Goal: Transaction & Acquisition: Purchase product/service

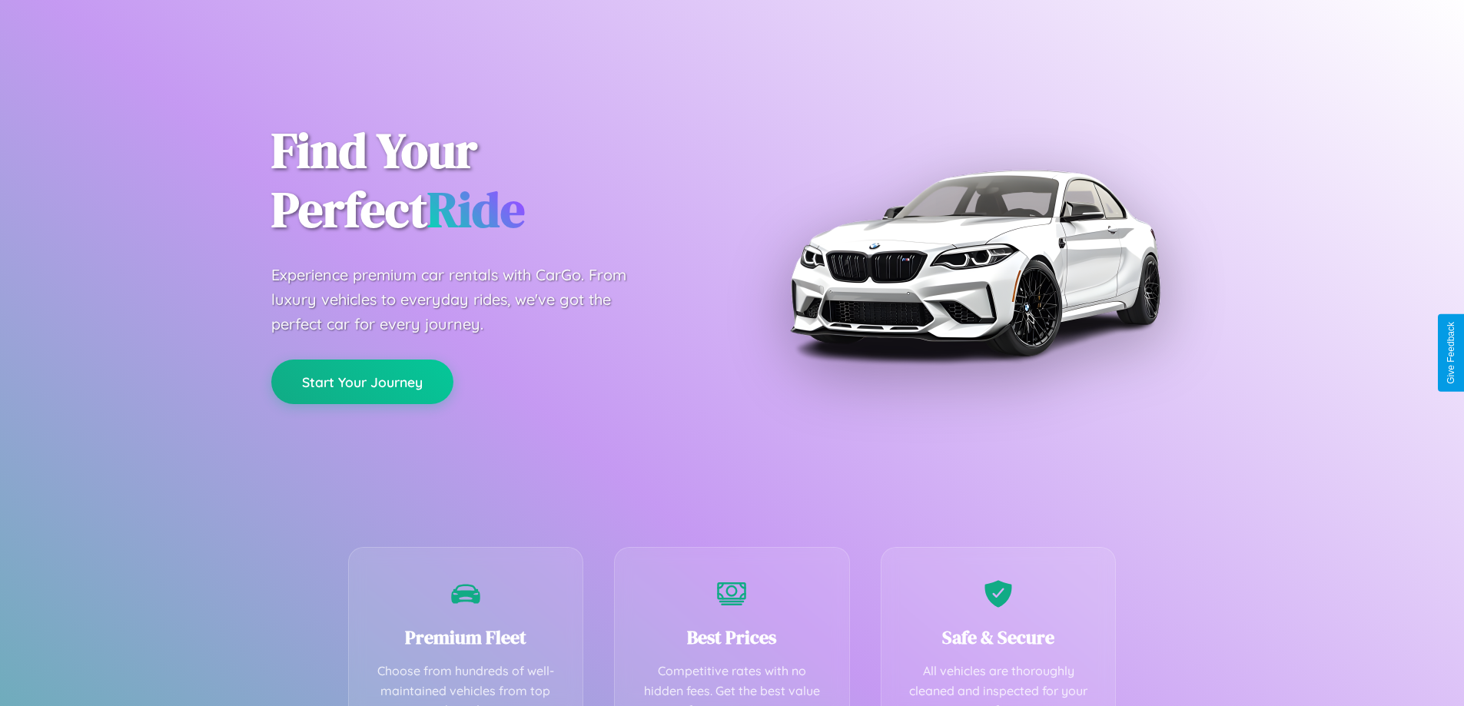
scroll to position [303, 0]
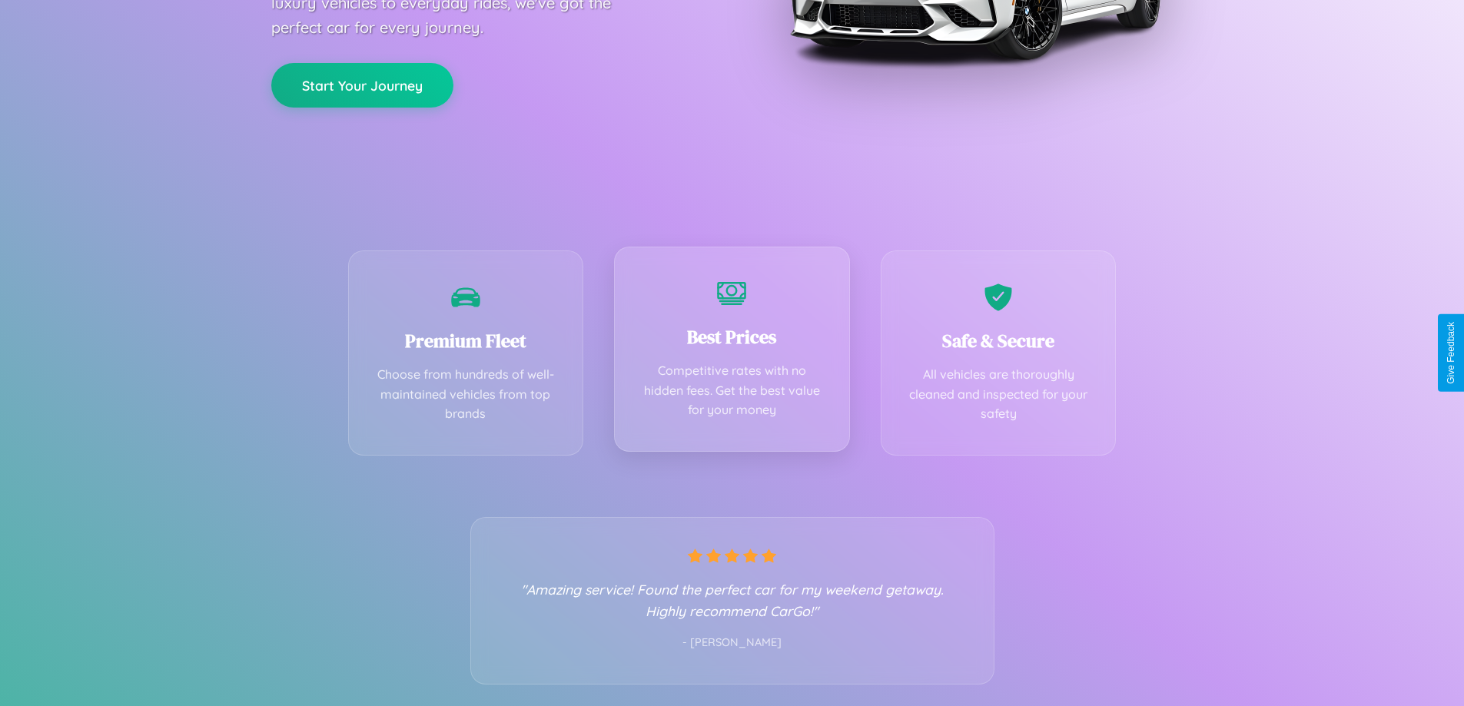
click at [732, 353] on div "Best Prices Competitive rates with no hidden fees. Get the best value for your …" at bounding box center [732, 349] width 236 height 205
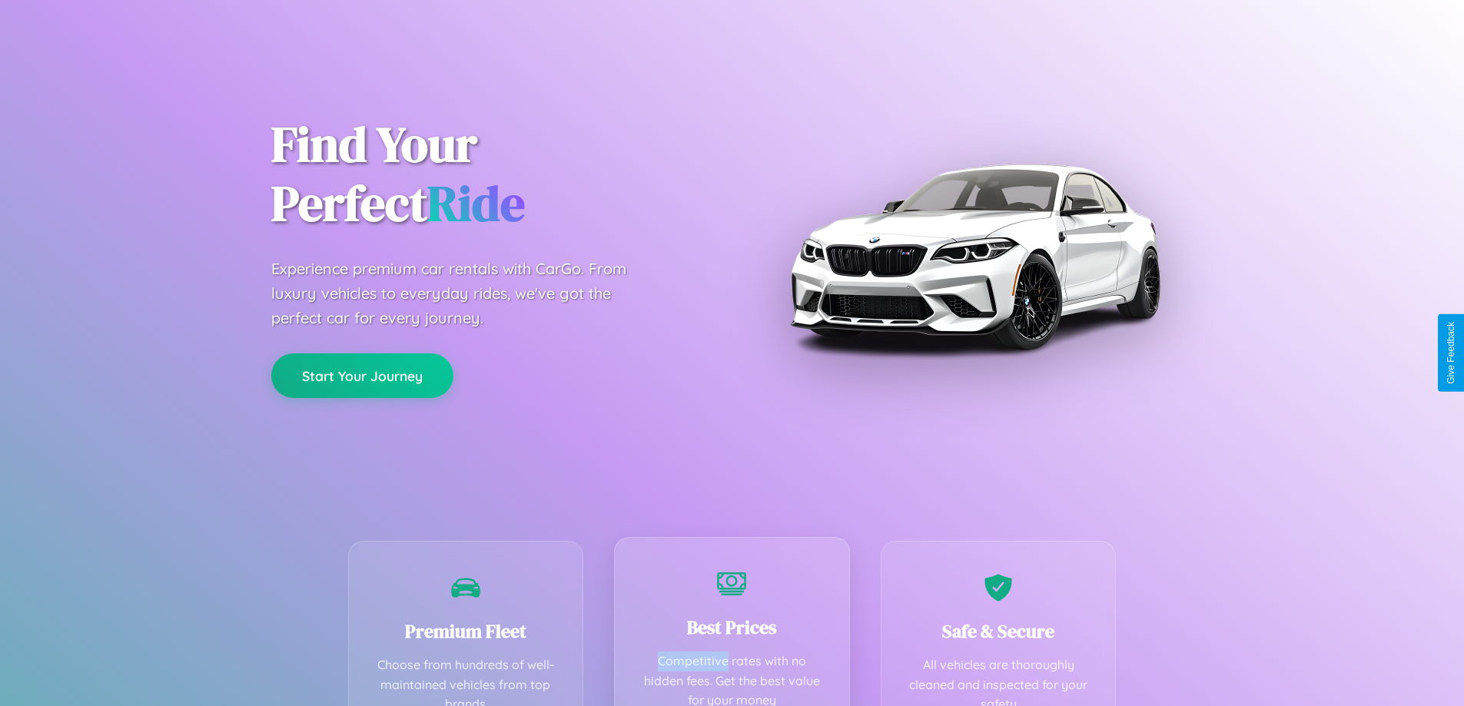
scroll to position [0, 0]
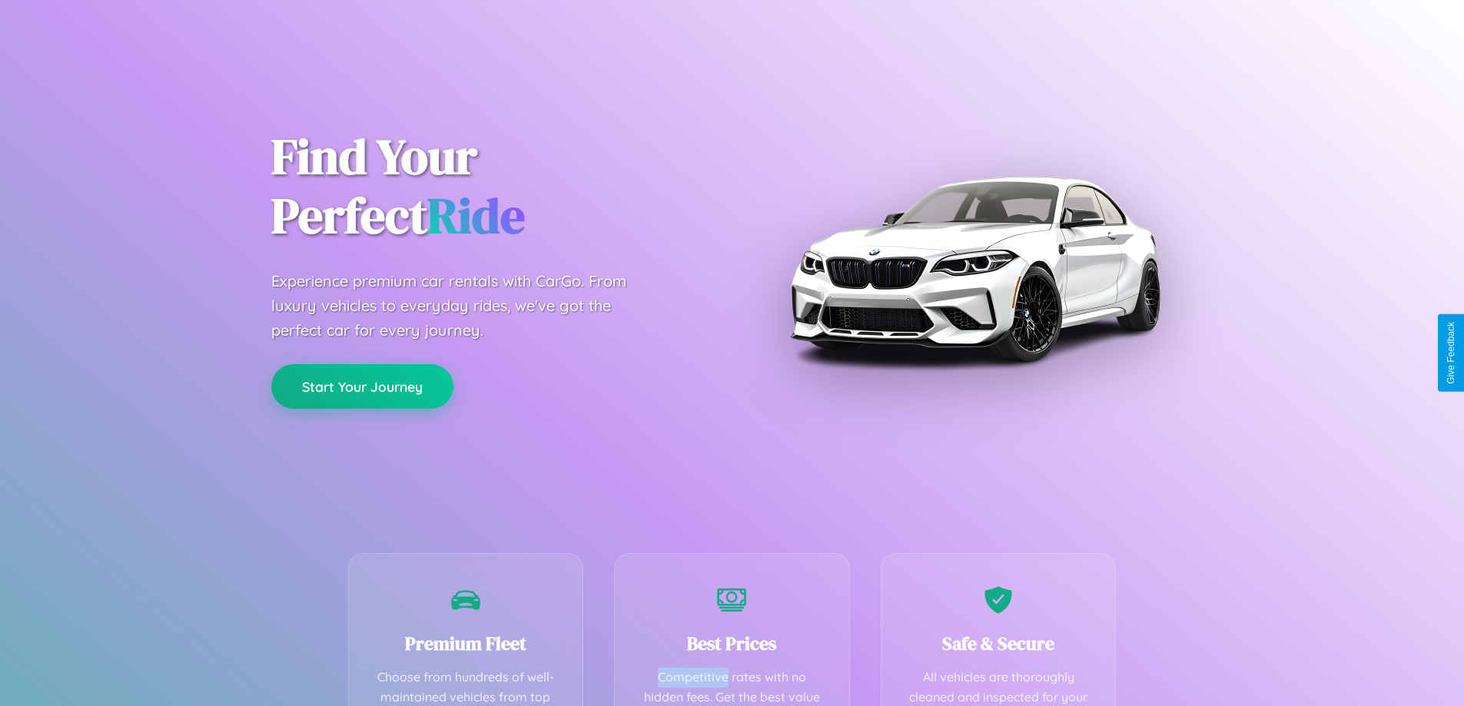
click at [362, 387] on button "Start Your Journey" at bounding box center [362, 386] width 182 height 45
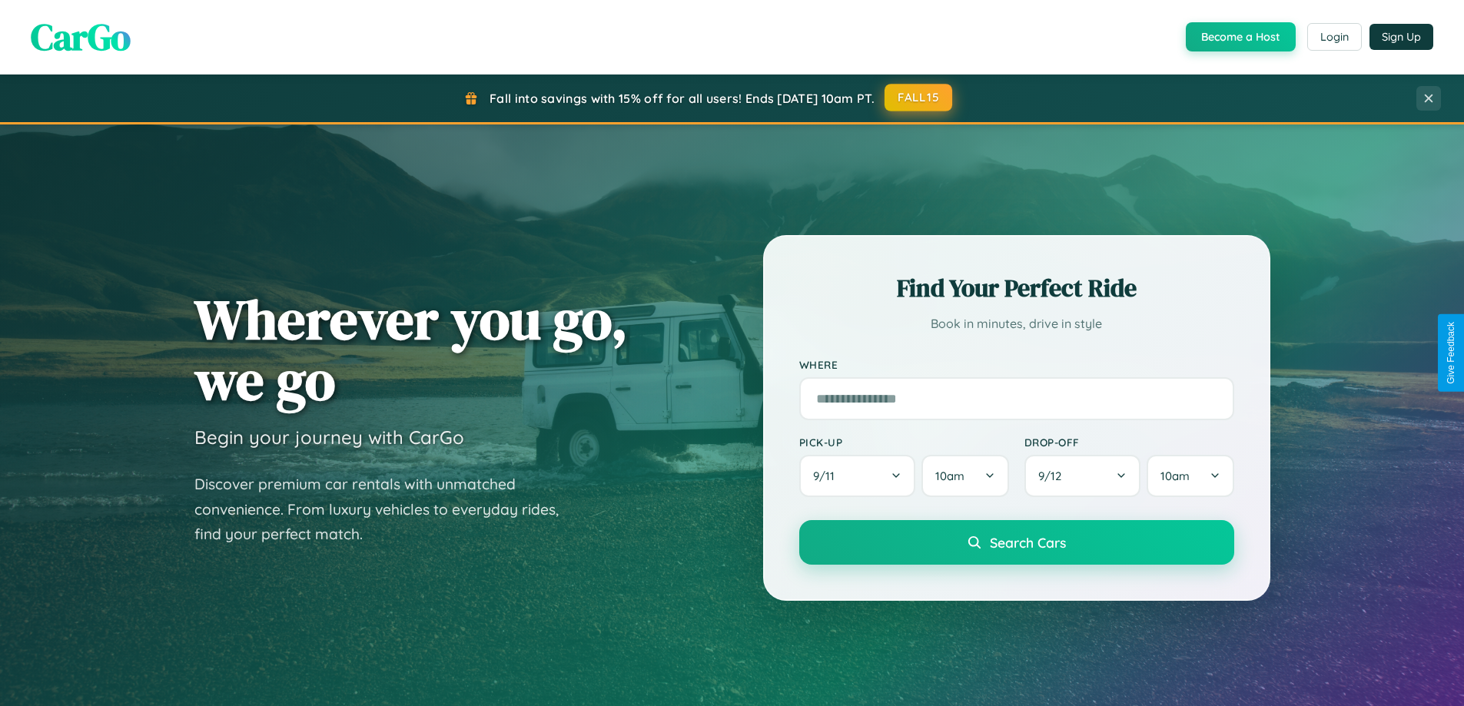
click at [919, 98] on button "FALL15" at bounding box center [919, 98] width 68 height 28
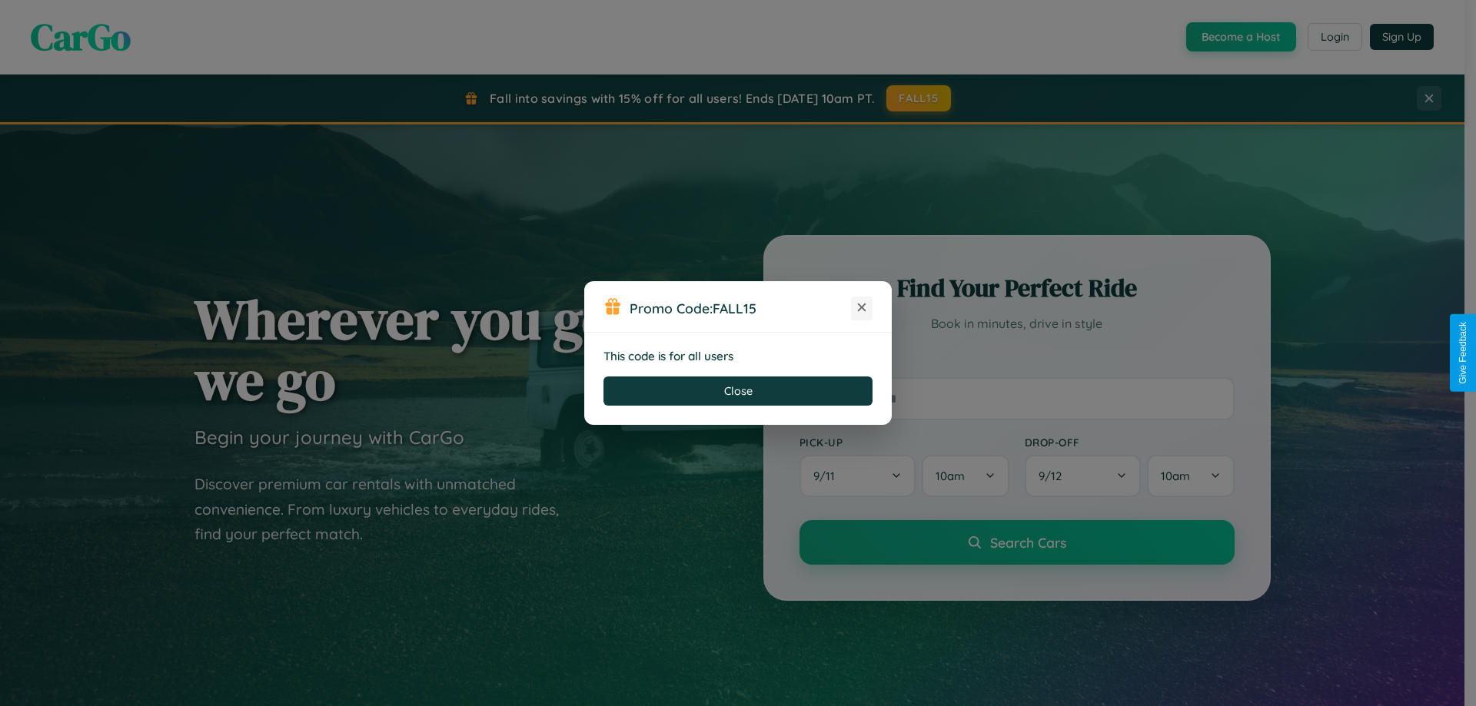
click at [862, 308] on icon at bounding box center [861, 307] width 15 height 15
